Goal: Task Accomplishment & Management: Use online tool/utility

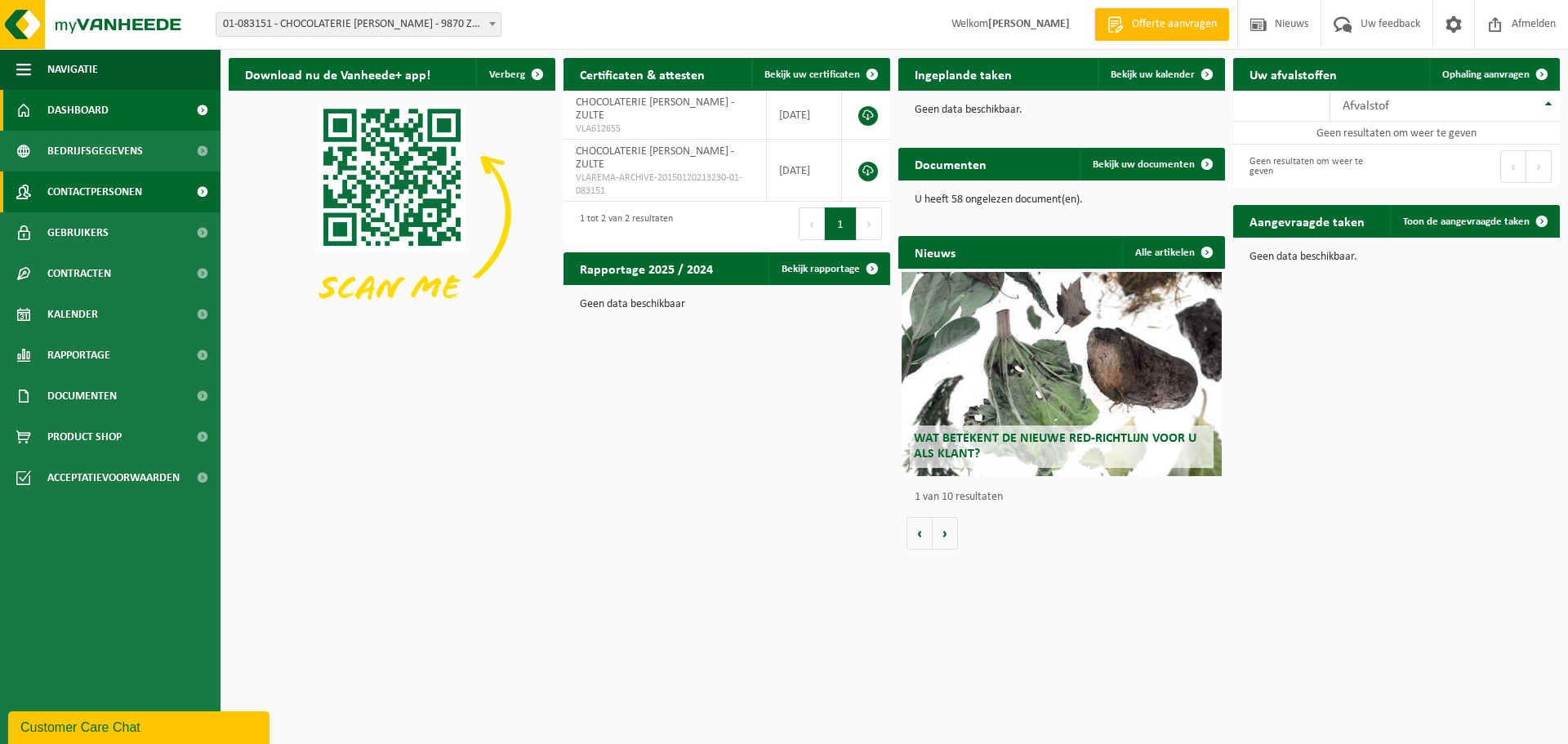
click at [81, 187] on span "Contactpersonen" at bounding box center [95, 191] width 95 height 41
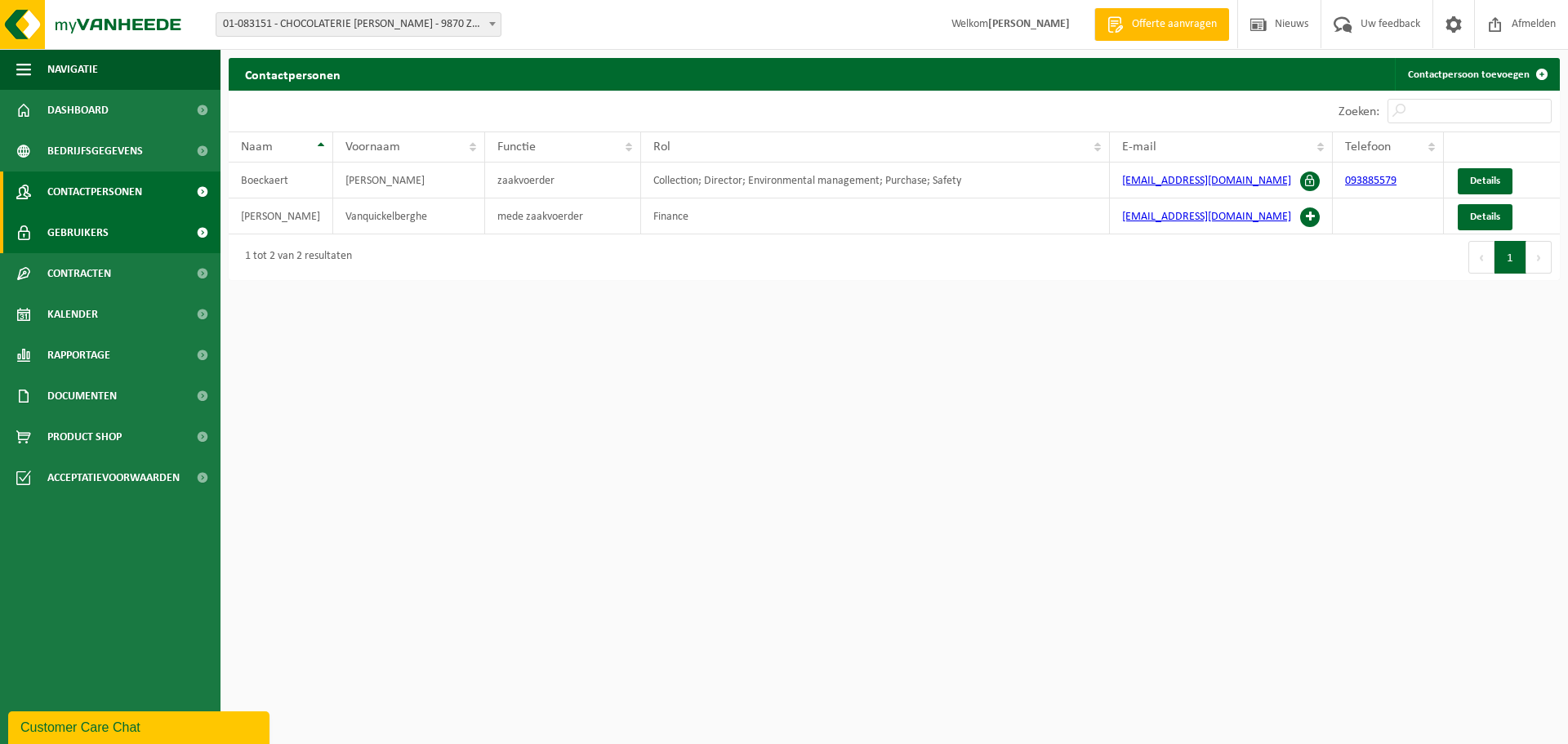
click at [67, 228] on span "Gebruikers" at bounding box center [78, 232] width 62 height 41
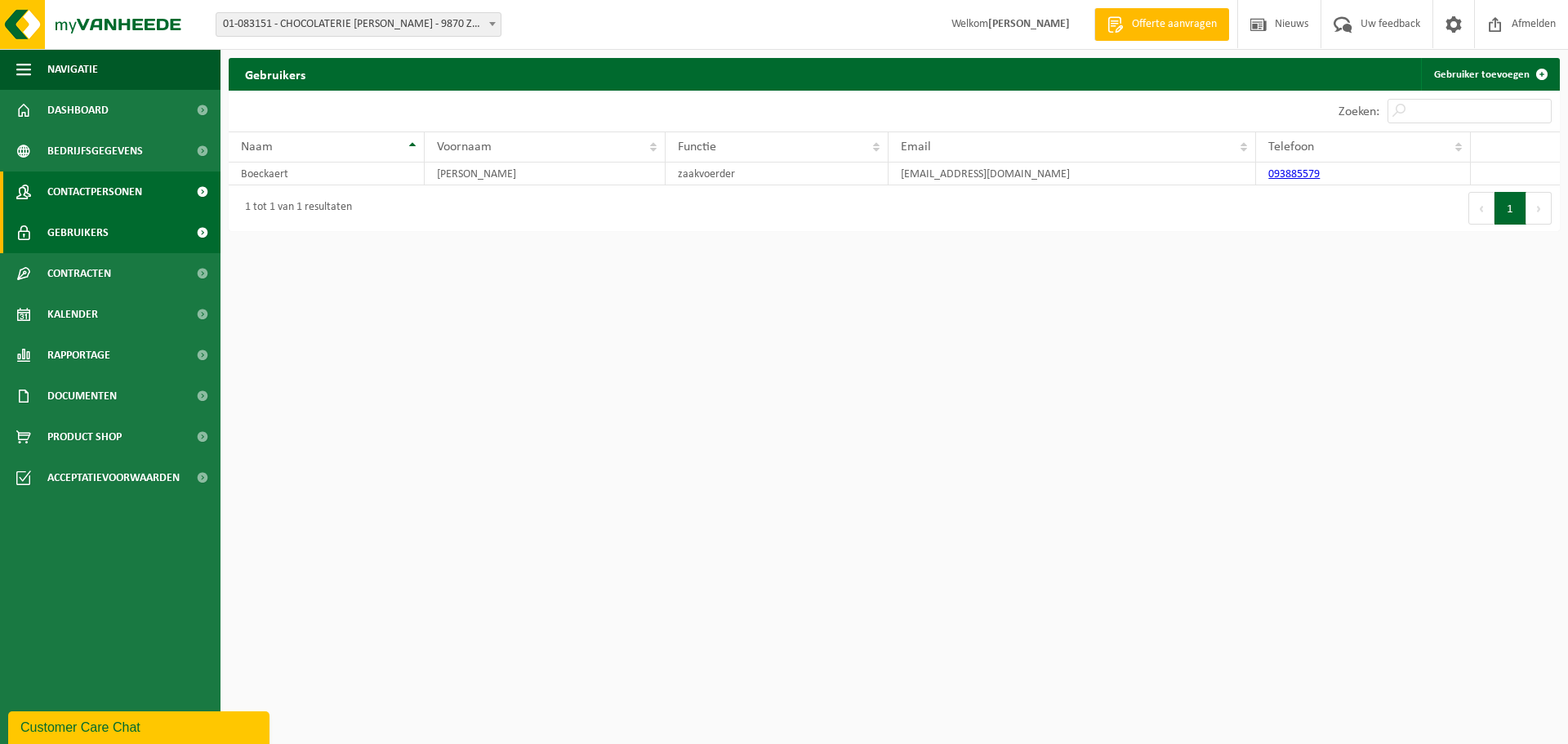
click at [72, 201] on span "Contactpersonen" at bounding box center [95, 191] width 95 height 41
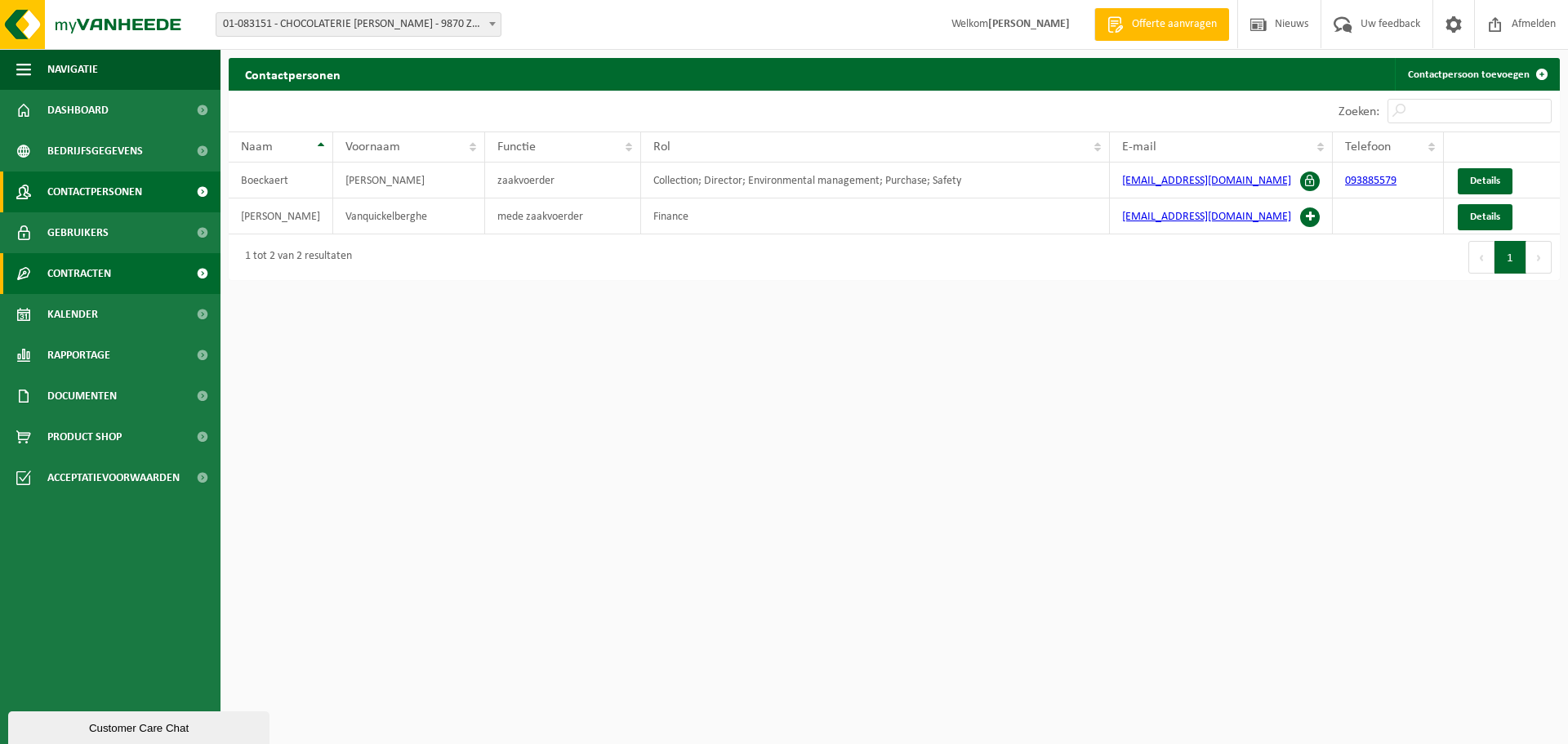
click at [78, 270] on span "Contracten" at bounding box center [79, 273] width 63 height 41
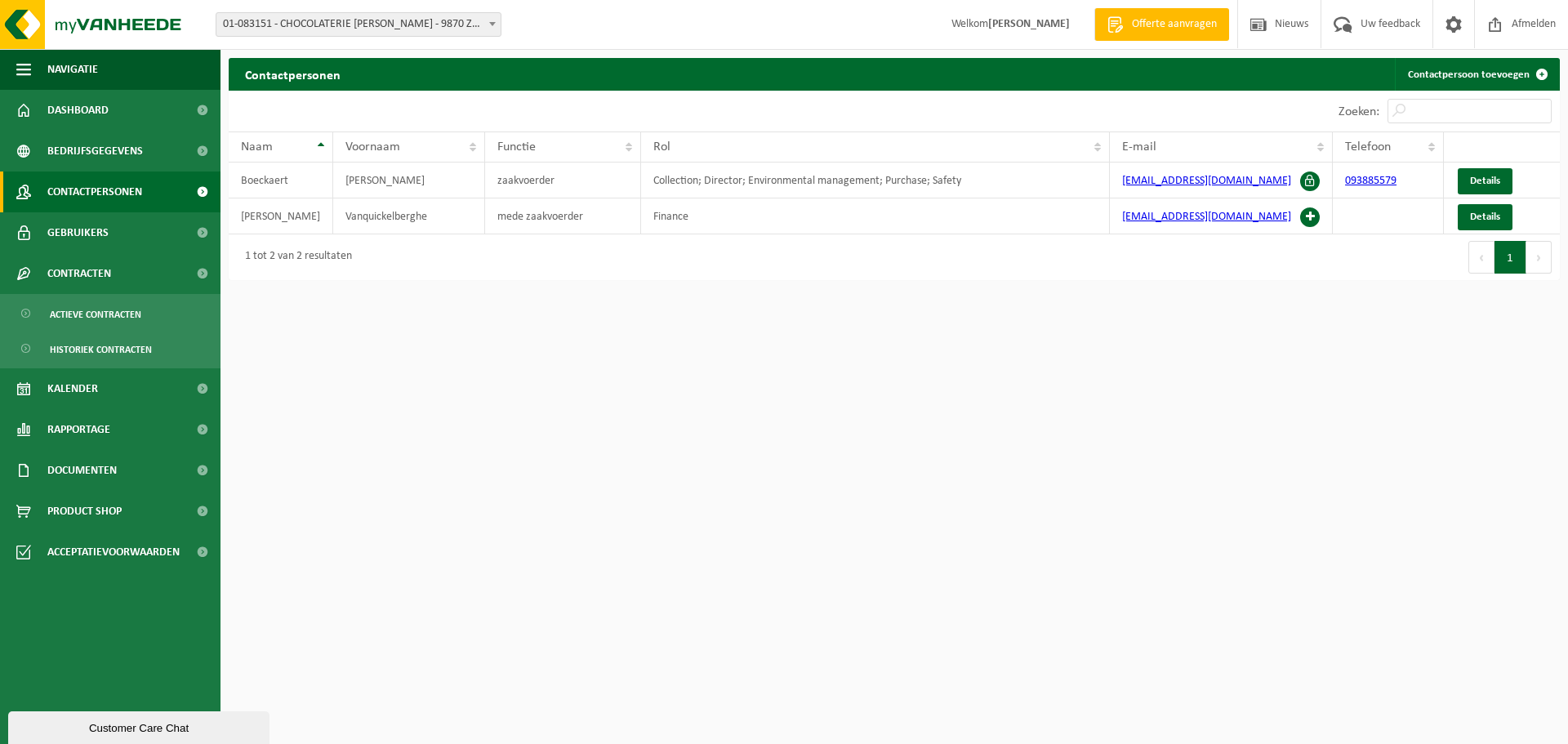
click at [1151, 25] on span "Offerte aanvragen" at bounding box center [1174, 24] width 93 height 16
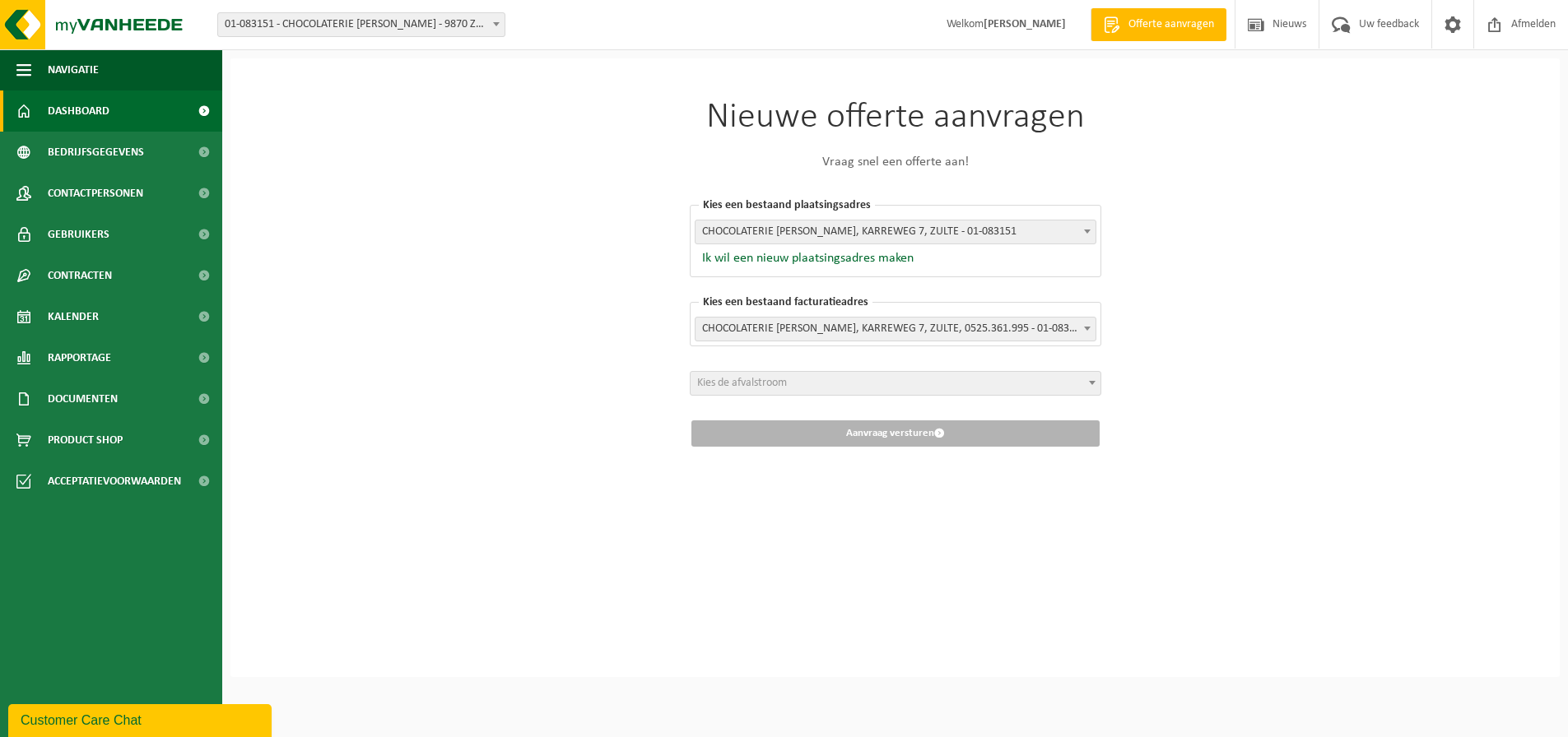
click at [54, 108] on span "Dashboard" at bounding box center [78, 111] width 62 height 41
